Goal: Task Accomplishment & Management: Complete application form

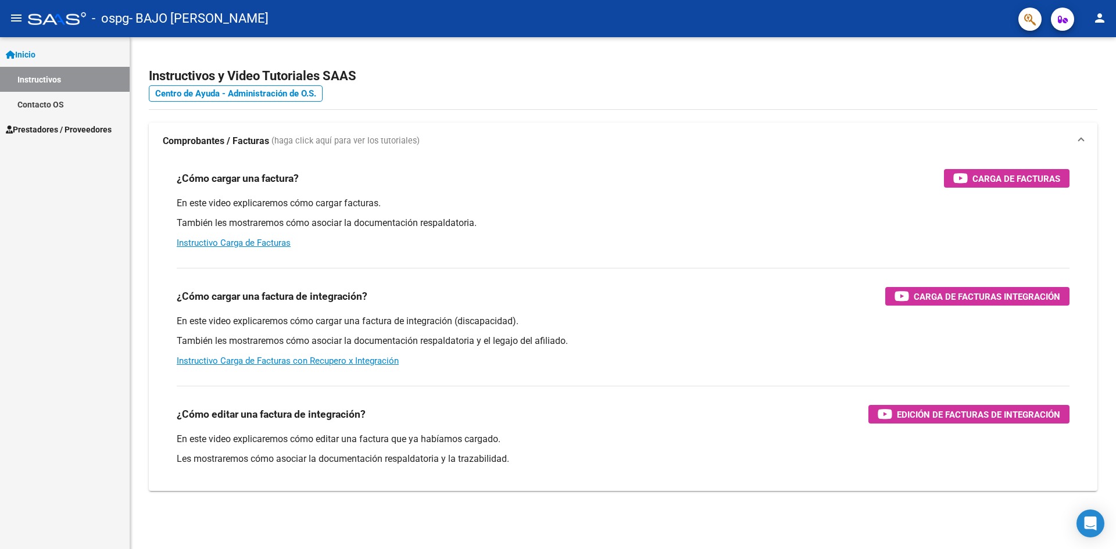
click at [100, 130] on span "Prestadores / Proveedores" at bounding box center [59, 129] width 106 height 13
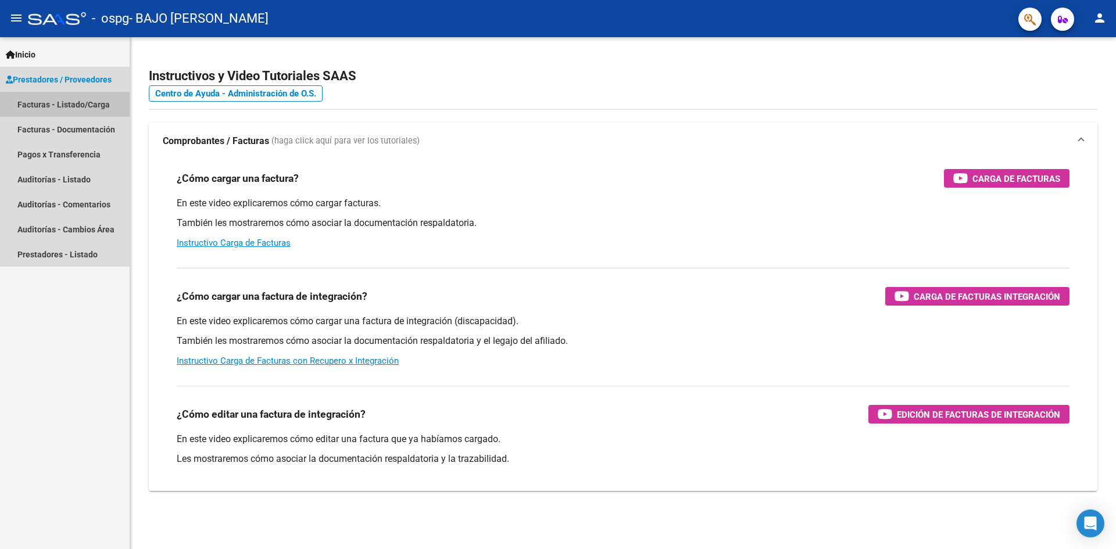
click at [102, 92] on link "Facturas - Listado/Carga" at bounding box center [65, 104] width 130 height 25
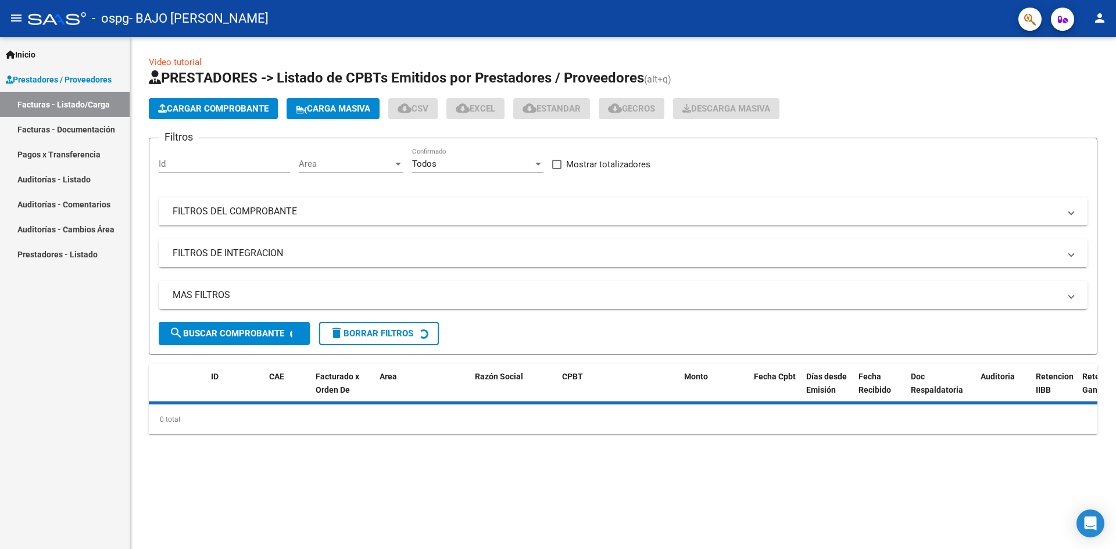
click at [192, 98] on app-list-header "PRESTADORES -> Listado de CPBTs Emitidos por Prestadores / Proveedores (alt+q) …" at bounding box center [623, 212] width 948 height 286
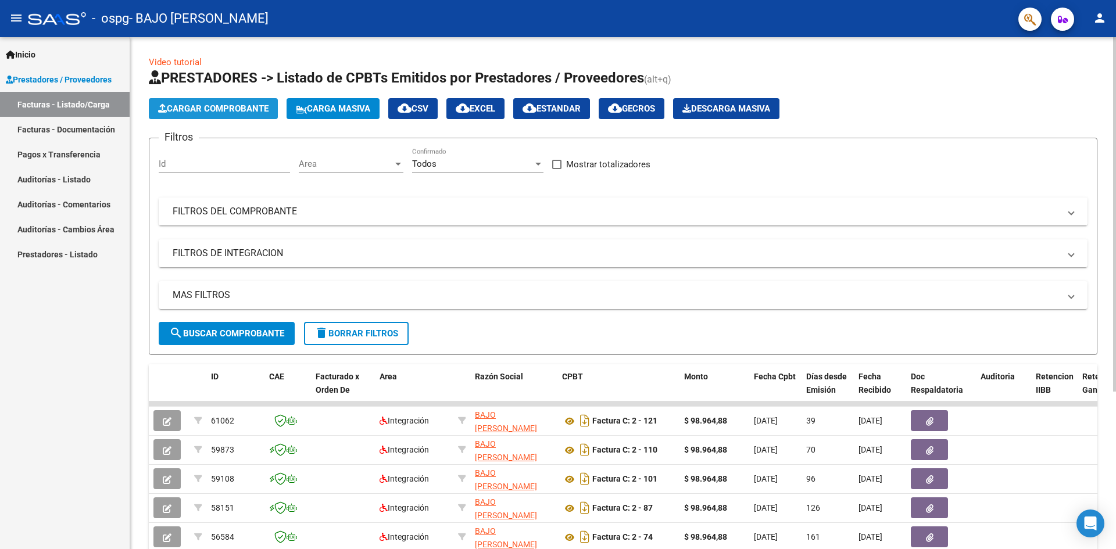
click at [198, 101] on button "Cargar Comprobante" at bounding box center [213, 108] width 129 height 21
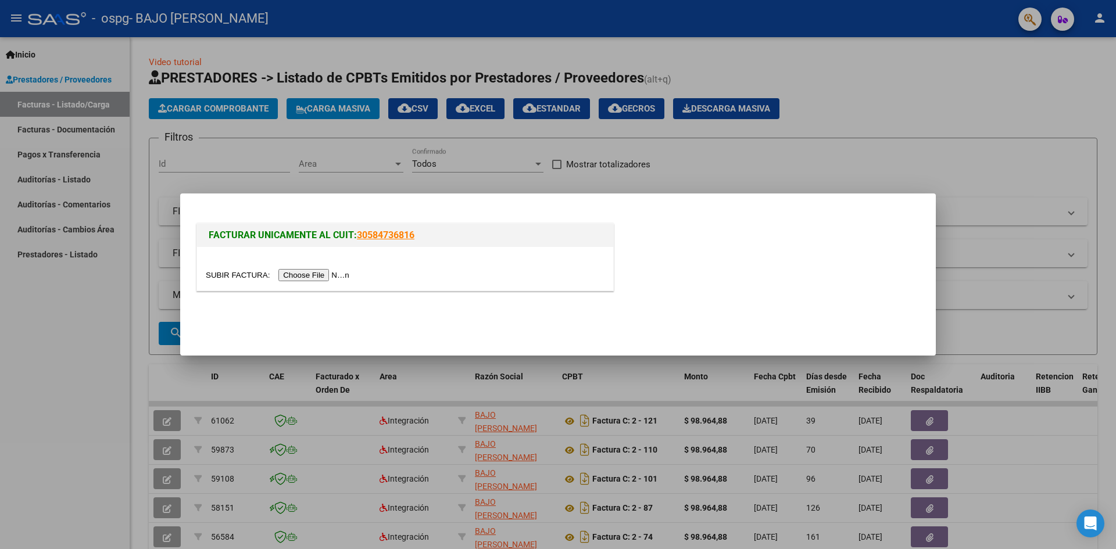
click at [307, 279] on input "file" at bounding box center [279, 275] width 147 height 12
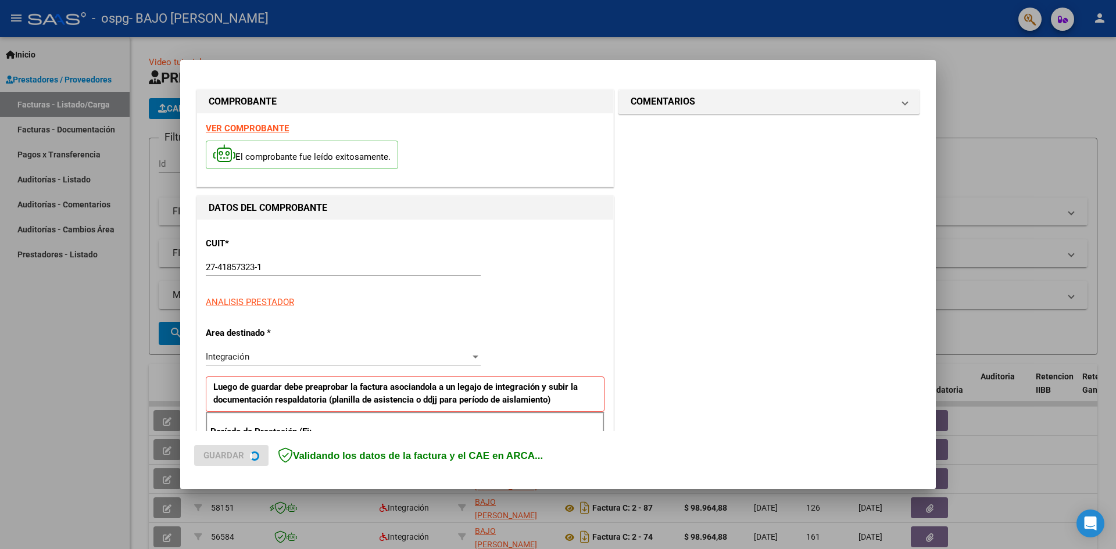
scroll to position [205, 0]
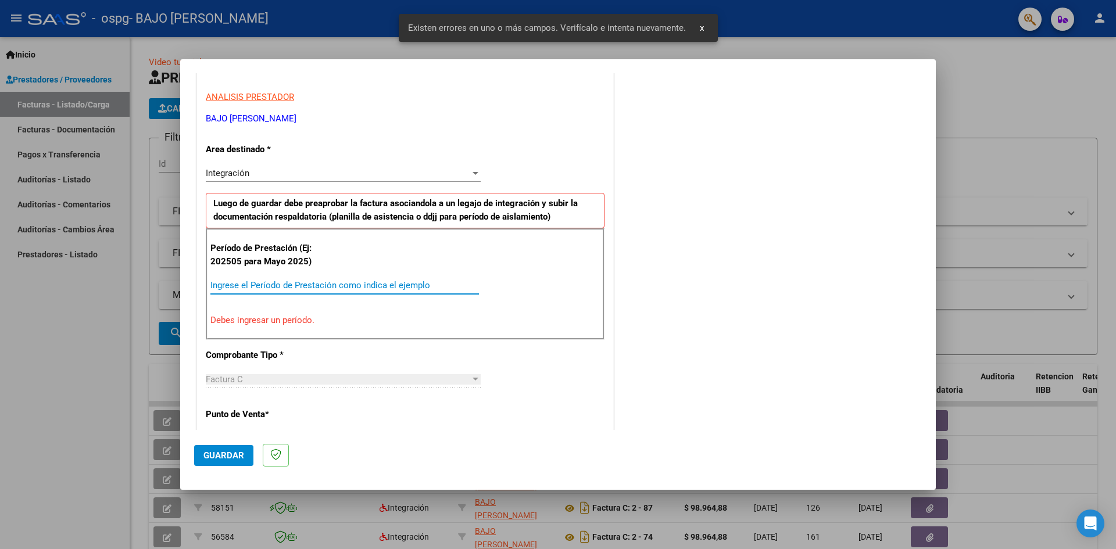
click at [338, 289] on input "Ingrese el Período de Prestación como indica el ejemplo" at bounding box center [344, 285] width 268 height 10
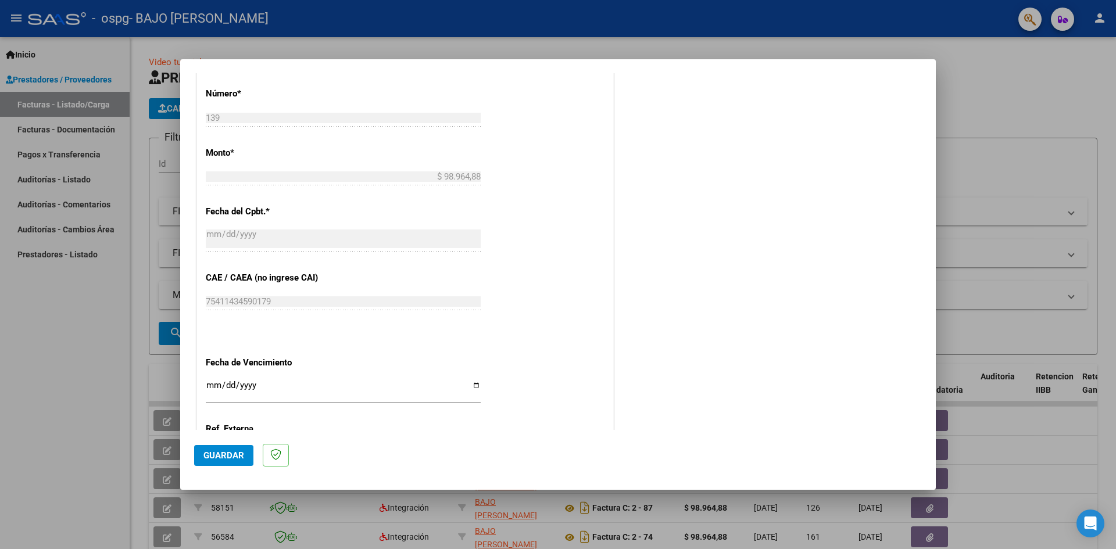
scroll to position [666, 0]
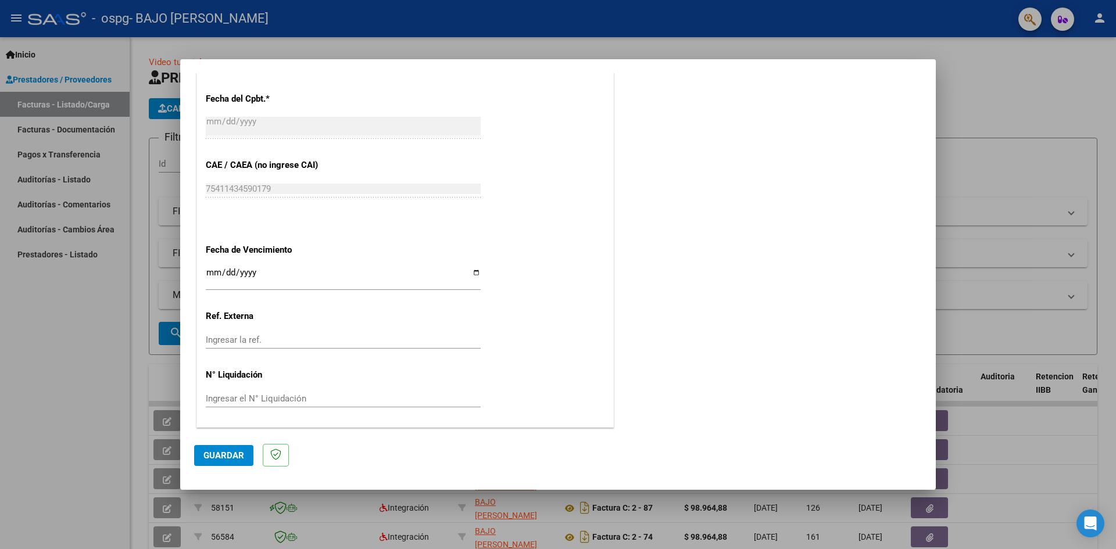
type input "202509"
click at [400, 281] on input "Ingresar la fecha" at bounding box center [343, 277] width 275 height 19
click at [470, 274] on input "Ingresar la fecha" at bounding box center [343, 277] width 275 height 19
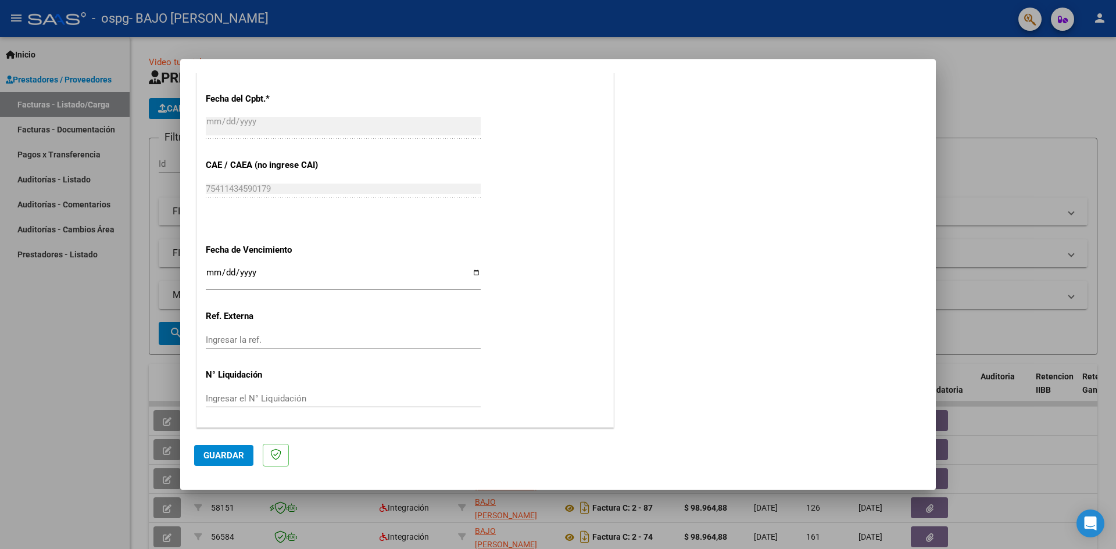
click at [229, 454] on span "Guardar" at bounding box center [223, 455] width 41 height 10
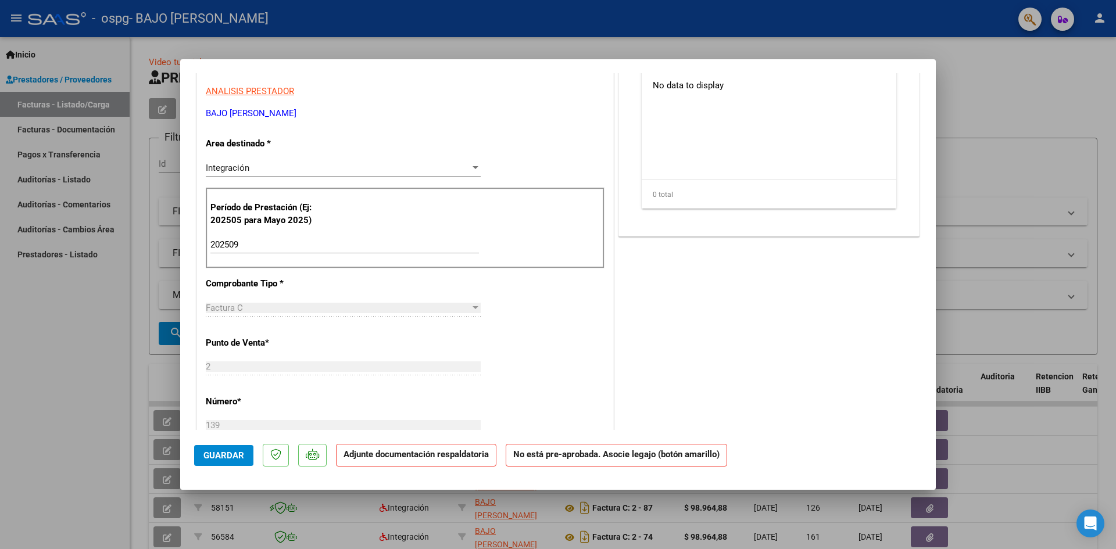
scroll to position [0, 0]
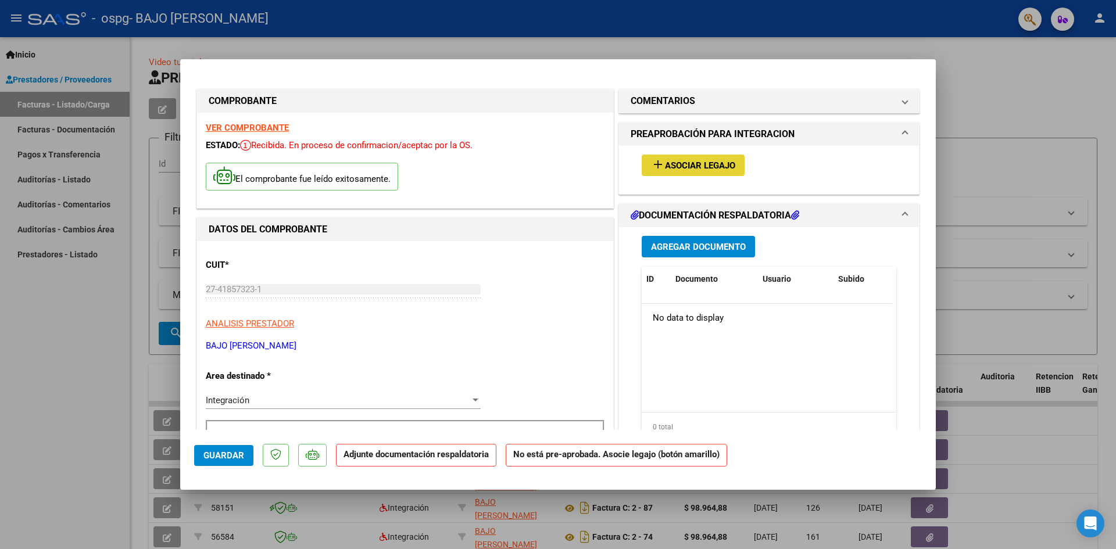
click at [695, 167] on span "Asociar Legajo" at bounding box center [700, 165] width 70 height 10
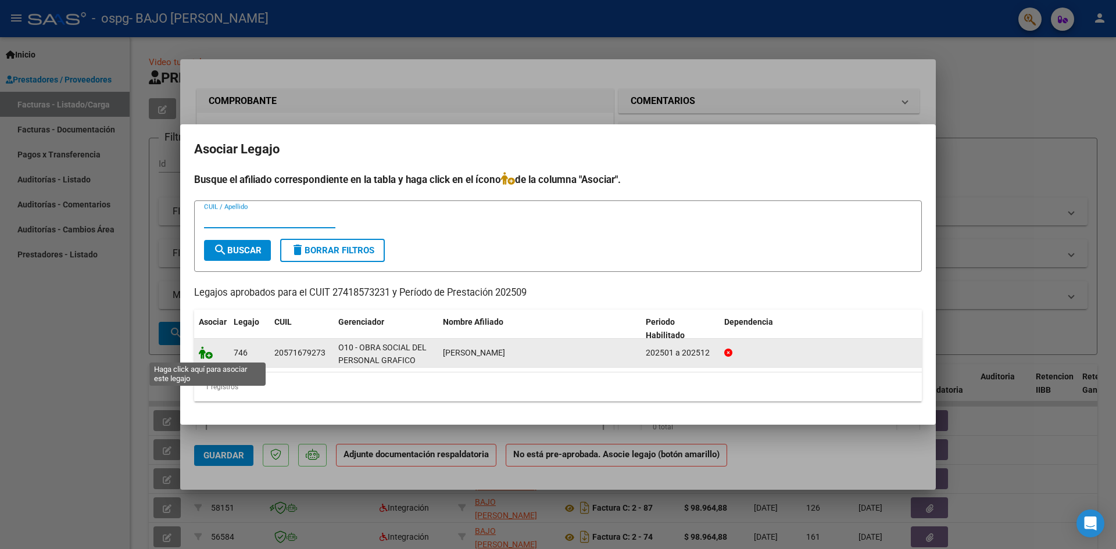
click at [209, 354] on icon at bounding box center [206, 352] width 14 height 13
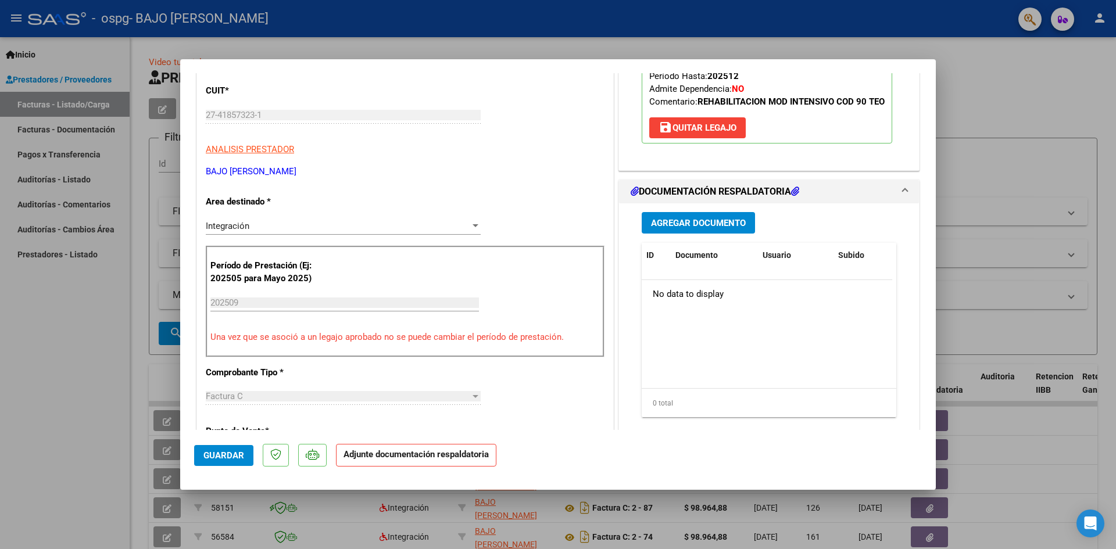
scroll to position [58, 0]
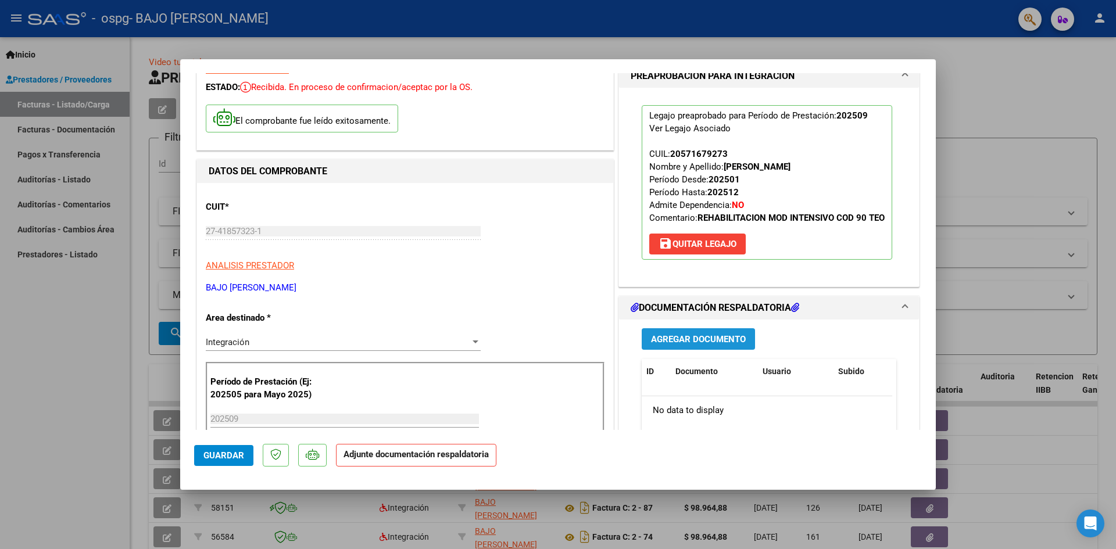
click at [741, 350] on button "Agregar Documento" at bounding box center [697, 338] width 113 height 21
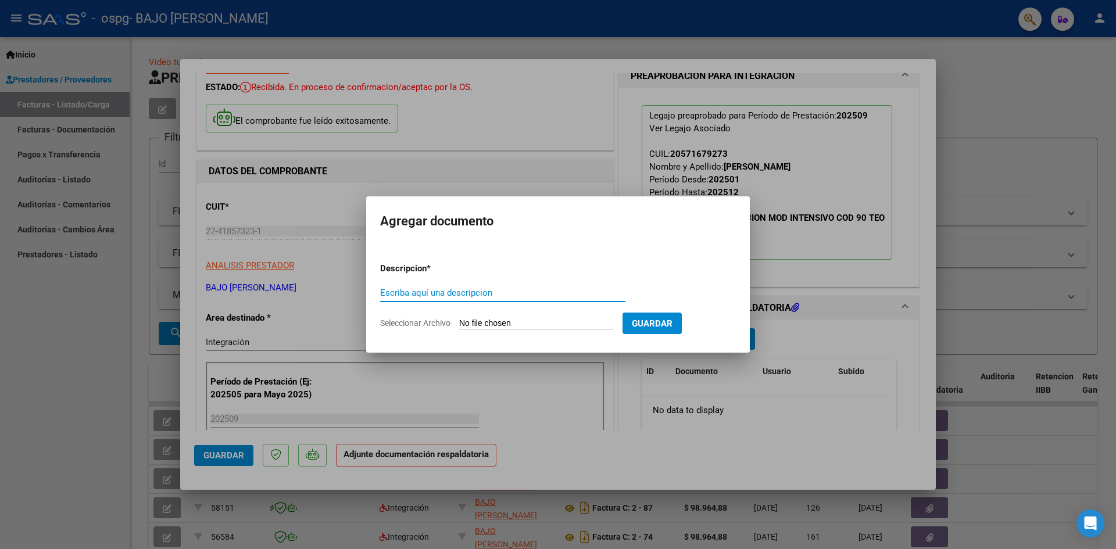
click at [466, 289] on input "Escriba aquí una descripcion" at bounding box center [502, 293] width 245 height 10
click at [492, 317] on form "Descripcion * Escriba aquí una descripcion Seleccionar Archivo Guardar" at bounding box center [558, 295] width 356 height 85
click at [495, 322] on input "Seleccionar Archivo" at bounding box center [536, 323] width 154 height 11
type input "C:\fakepath\Planilla asistencia Donato.pdf"
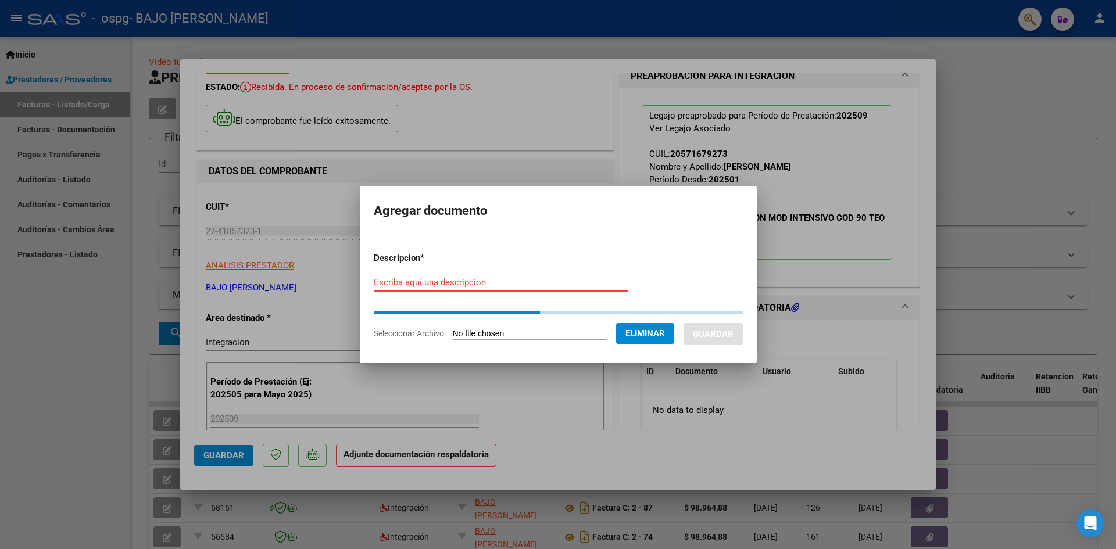
click at [437, 279] on input "Escriba aquí una descripcion" at bounding box center [501, 282] width 254 height 10
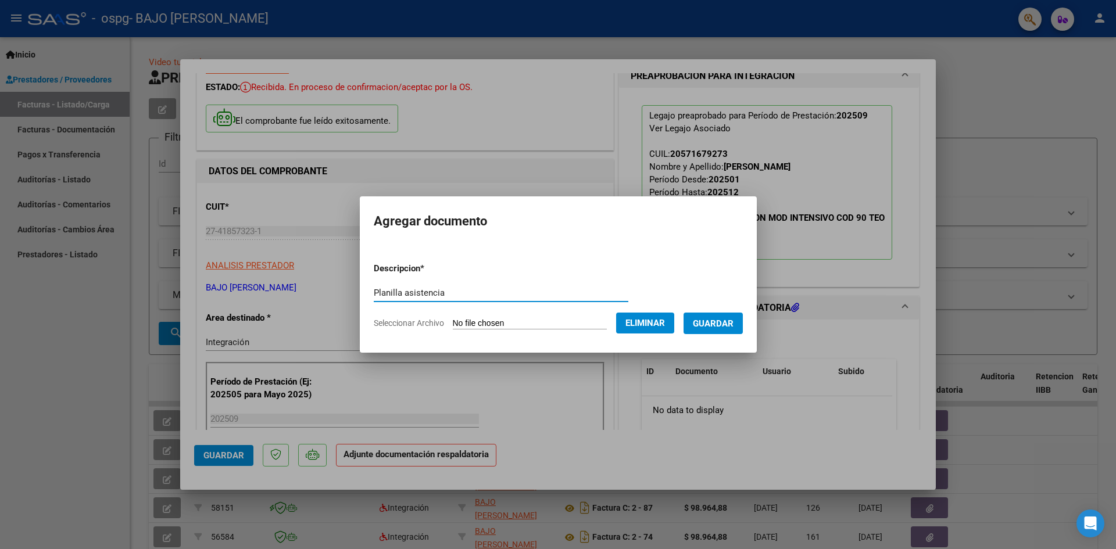
type input "Planilla asistencia"
click at [706, 321] on span "Guardar" at bounding box center [713, 323] width 41 height 10
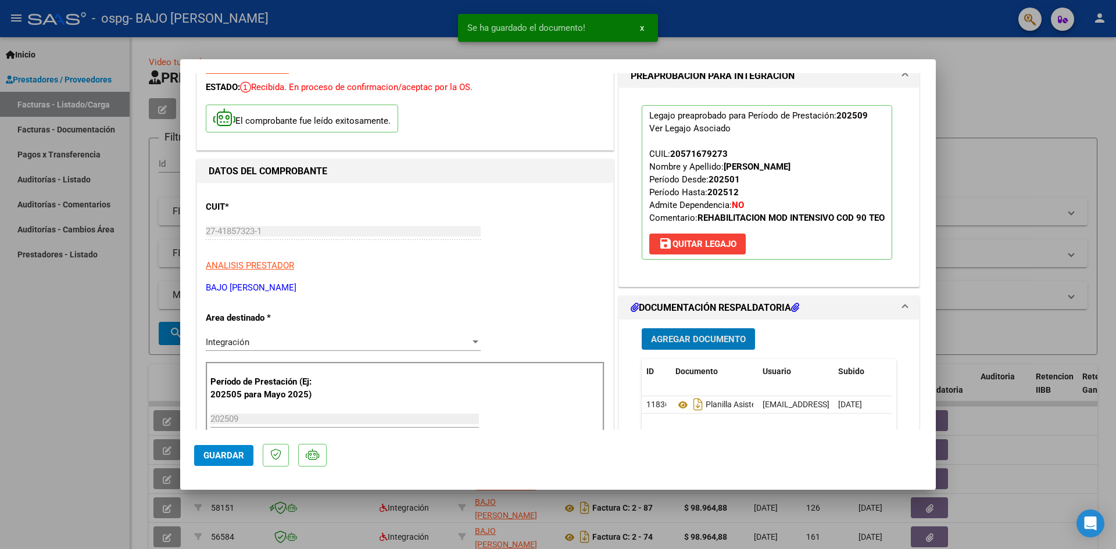
scroll to position [116, 0]
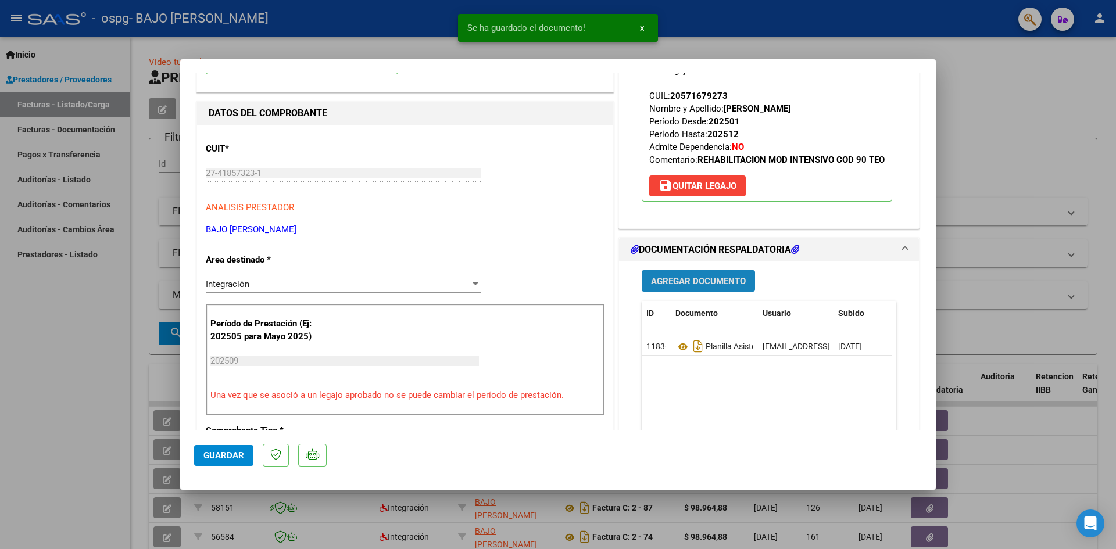
click at [682, 286] on span "Agregar Documento" at bounding box center [698, 281] width 95 height 10
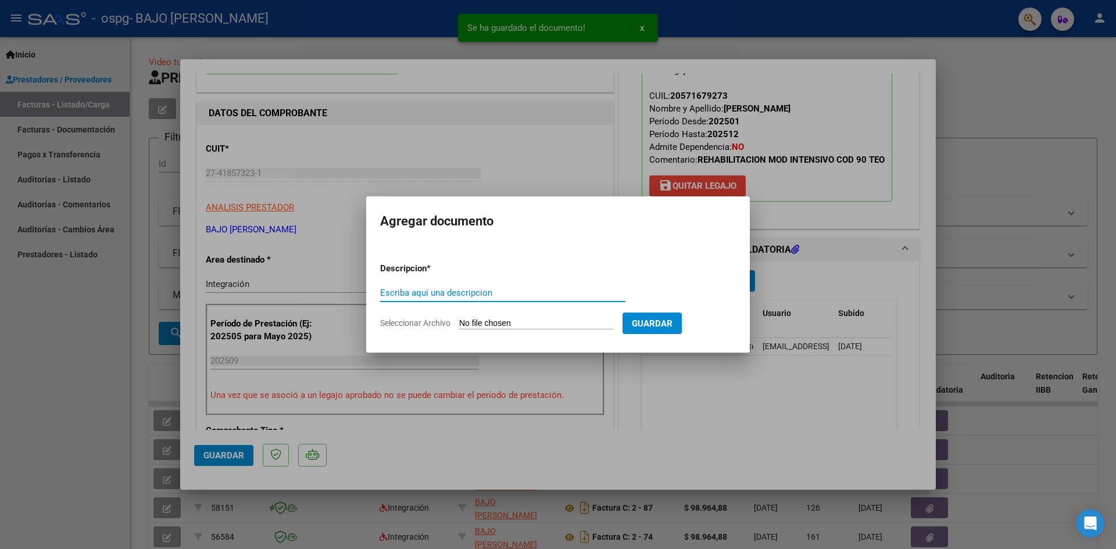
click at [483, 274] on p "Descripcion *" at bounding box center [433, 268] width 107 height 13
drag, startPoint x: 485, startPoint y: 291, endPoint x: 494, endPoint y: 327, distance: 37.1
click at [484, 292] on input "Escriba aquí una descripcion" at bounding box center [502, 293] width 245 height 10
click at [496, 332] on form "Descripcion * Escriba aquí una descripcion Seleccionar Archivo Guardar" at bounding box center [558, 295] width 356 height 85
click at [492, 324] on input "Seleccionar Archivo" at bounding box center [536, 323] width 154 height 11
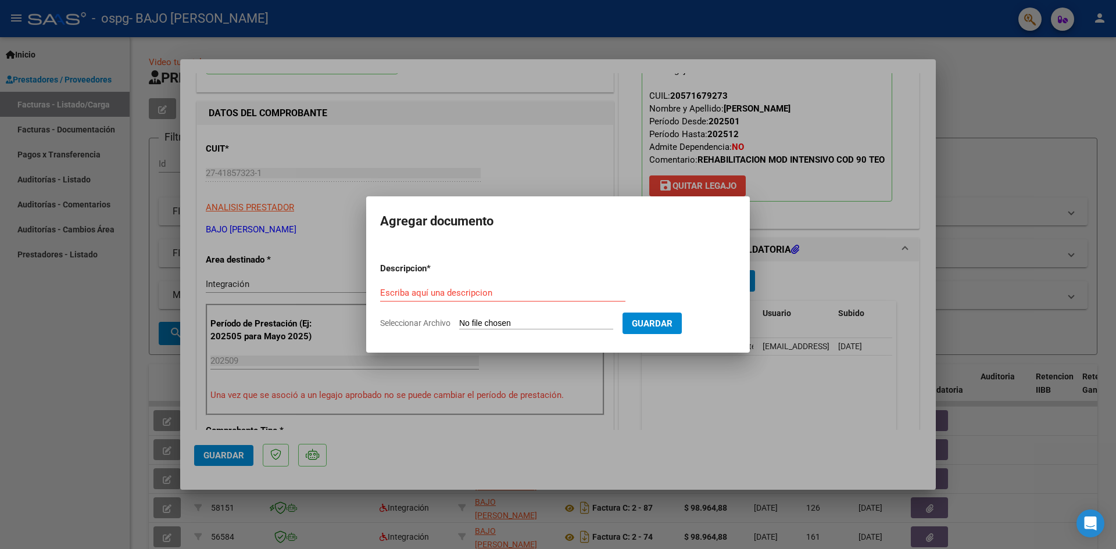
type input "C:\fakepath\Autorización.pdf"
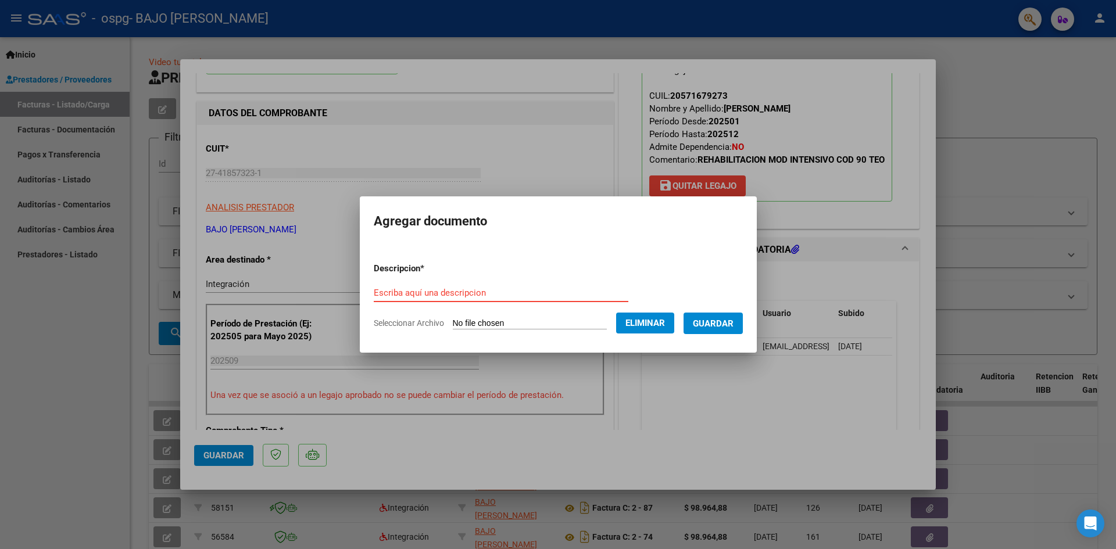
drag, startPoint x: 470, startPoint y: 295, endPoint x: 462, endPoint y: 297, distance: 8.1
click at [468, 295] on input "Escriba aquí una descripcion" at bounding box center [501, 293] width 254 height 10
type input "Autorizacion"
click at [714, 322] on span "Guardar" at bounding box center [713, 323] width 41 height 10
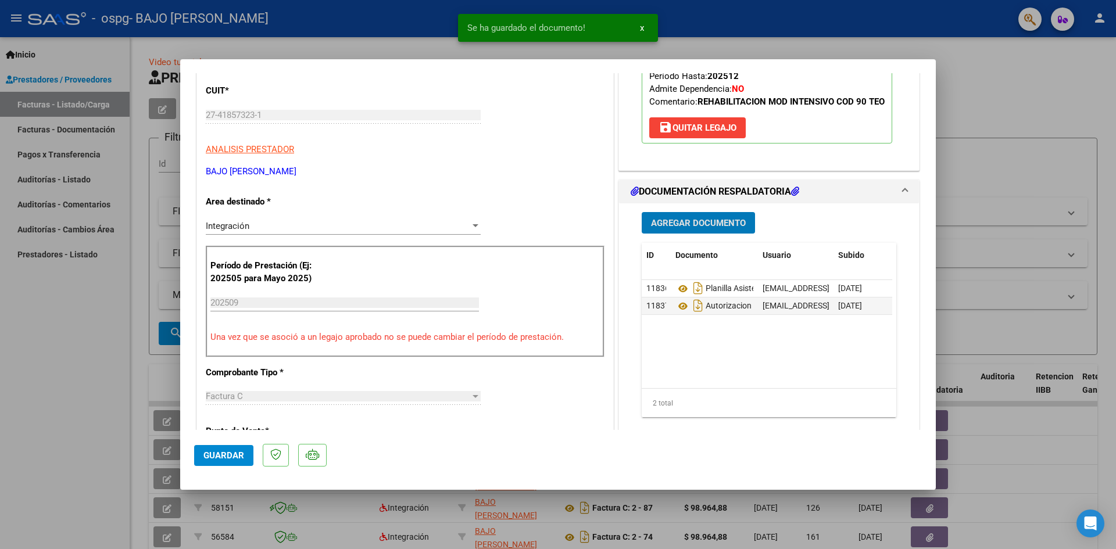
scroll to position [291, 0]
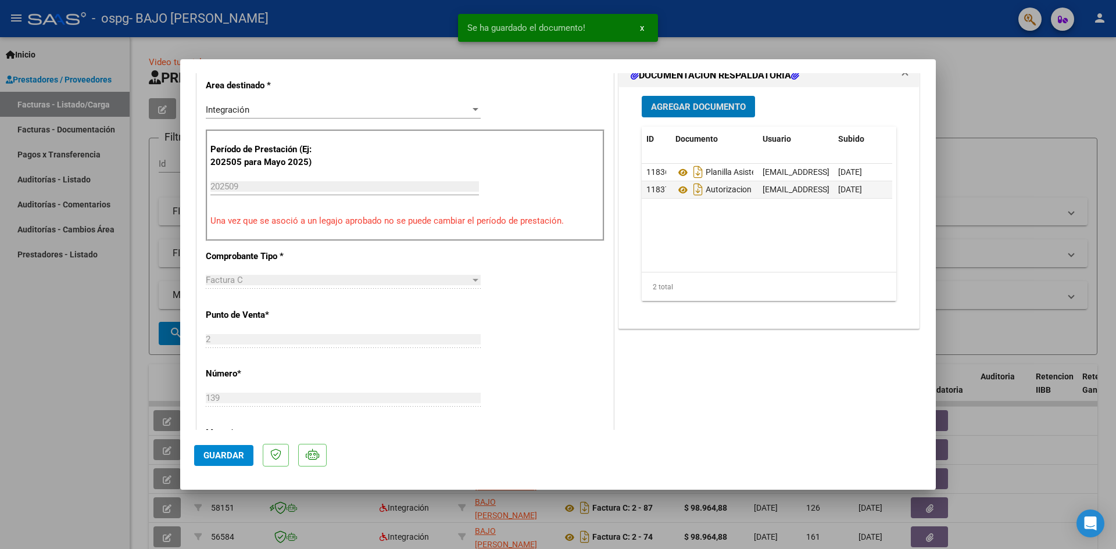
click at [195, 457] on button "Guardar" at bounding box center [223, 455] width 59 height 21
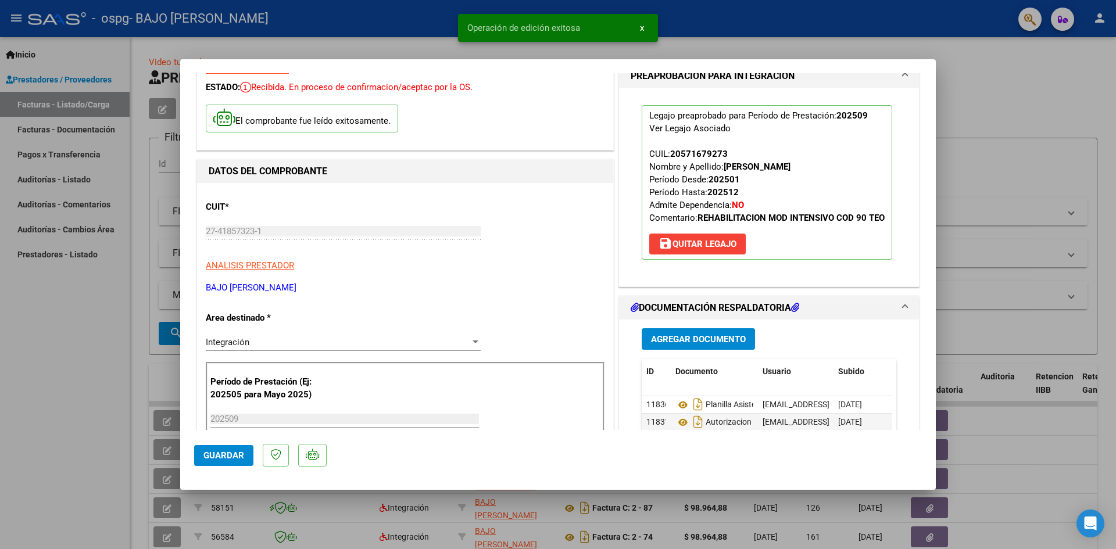
scroll to position [0, 0]
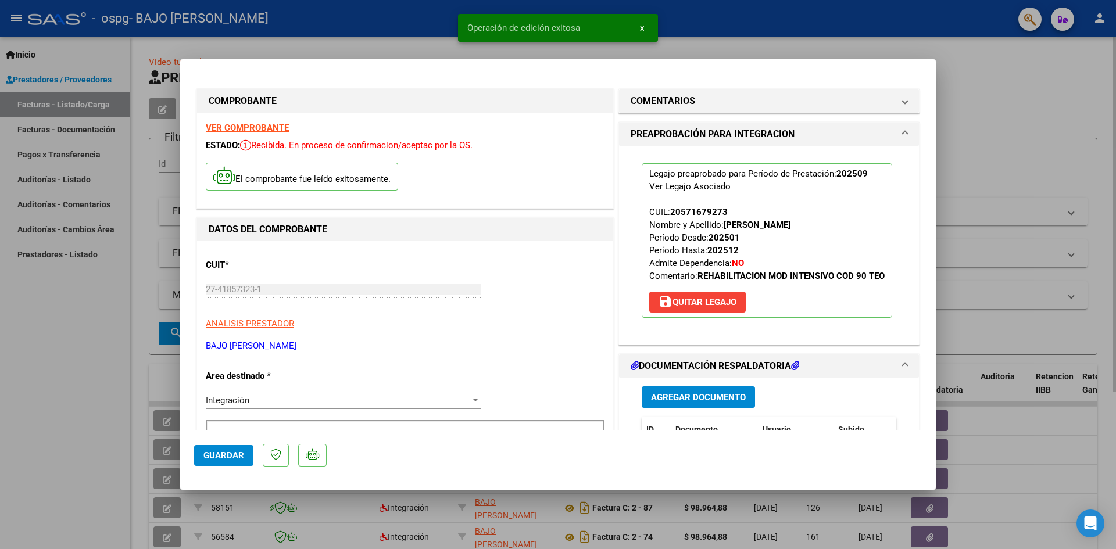
type input "$ 0,00"
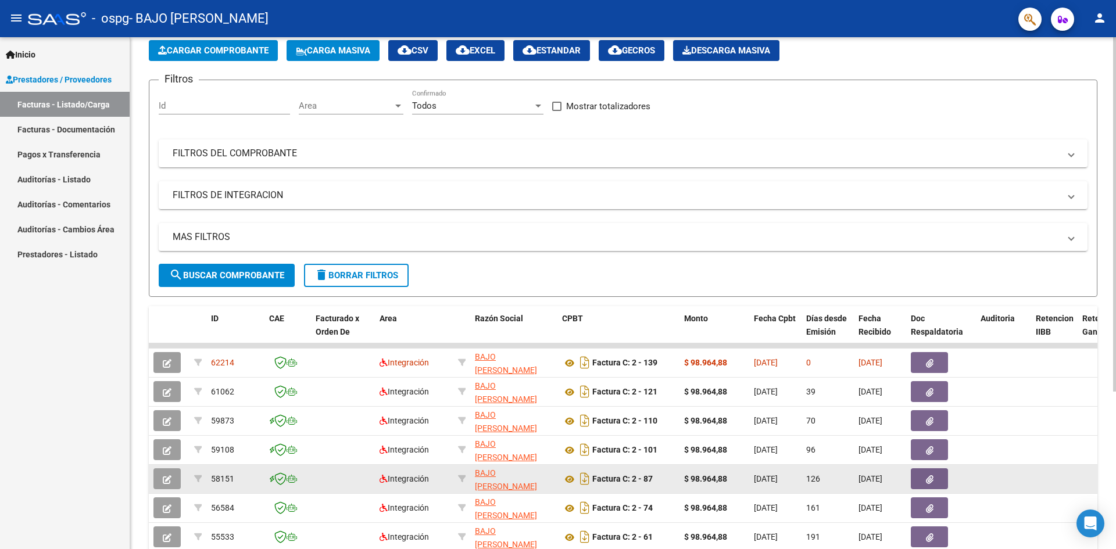
scroll to position [116, 0]
